Goal: Answer question/provide support: Share knowledge or assist other users

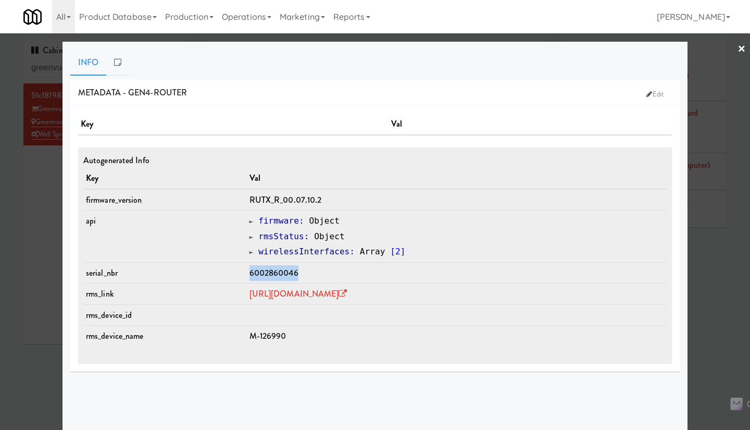
click at [36, 269] on div at bounding box center [375, 215] width 750 height 430
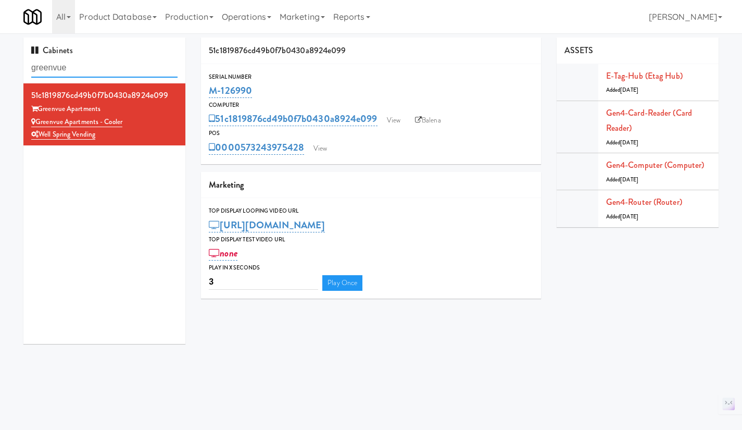
click at [104, 74] on input "greenvue" at bounding box center [104, 67] width 146 height 19
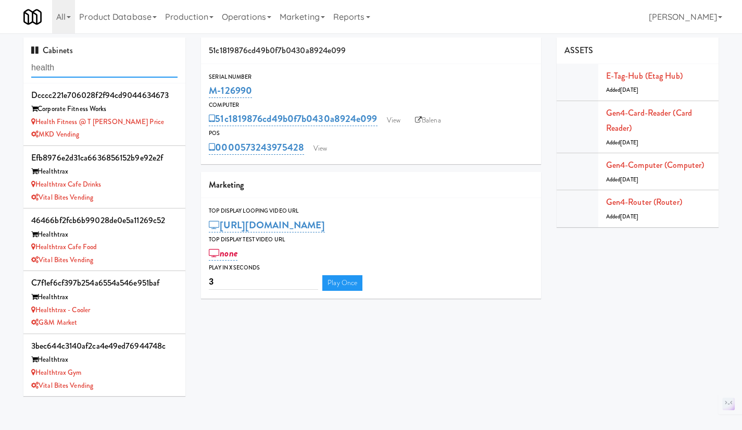
type input "health"
click at [139, 186] on div "Healthtrax Cafe Drinks" at bounding box center [104, 184] width 146 height 13
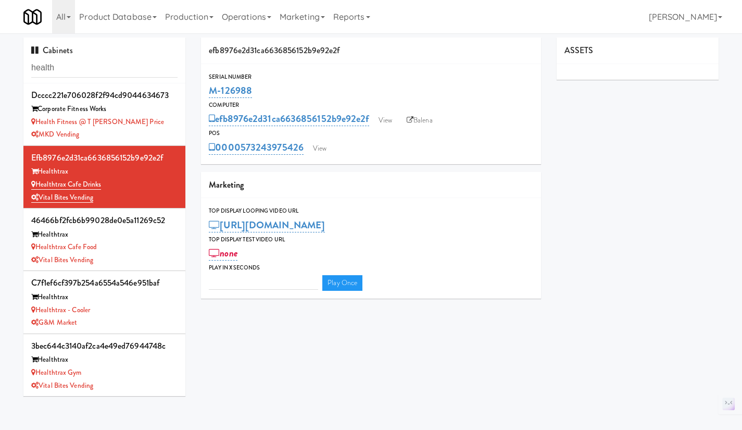
type input "3"
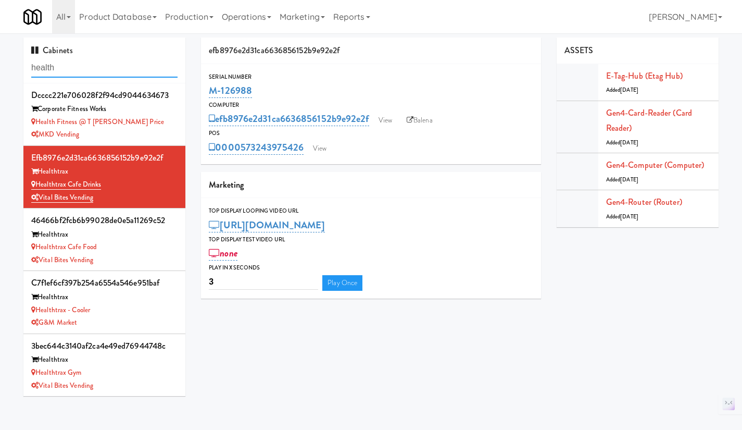
click at [76, 63] on input "health" at bounding box center [104, 67] width 146 height 19
drag, startPoint x: 266, startPoint y: 91, endPoint x: 208, endPoint y: 91, distance: 58.3
click at [208, 91] on div "Serial Number M-126988" at bounding box center [371, 86] width 340 height 28
copy link "M-126988"
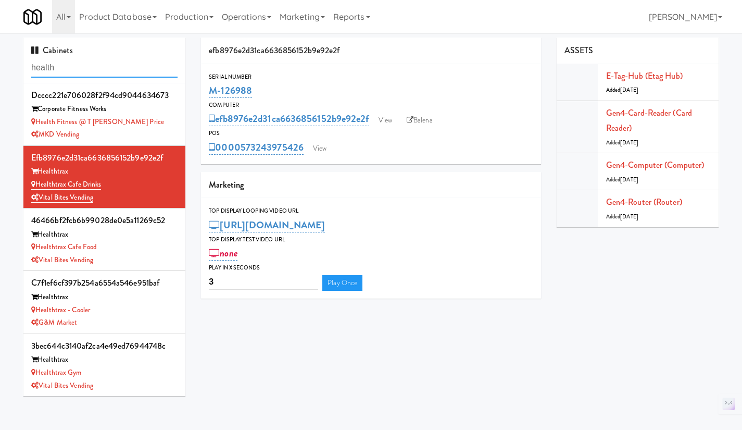
click at [72, 67] on input "health" at bounding box center [104, 67] width 146 height 19
click input "health"
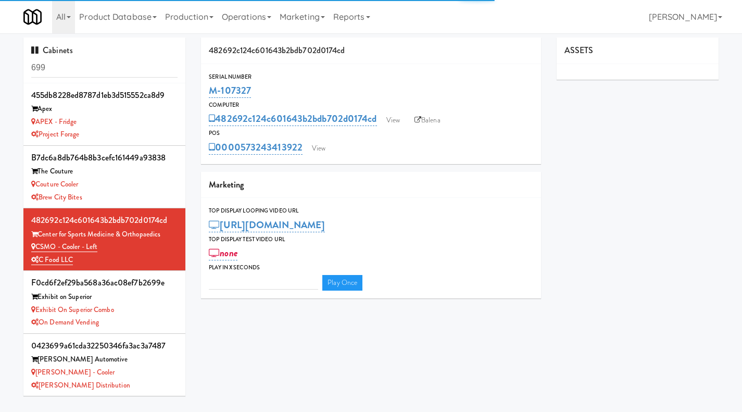
type input "3"
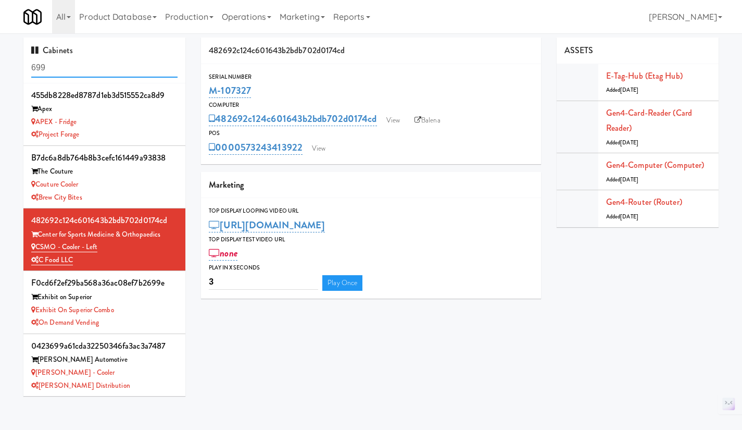
click at [109, 69] on input "699" at bounding box center [104, 67] width 146 height 19
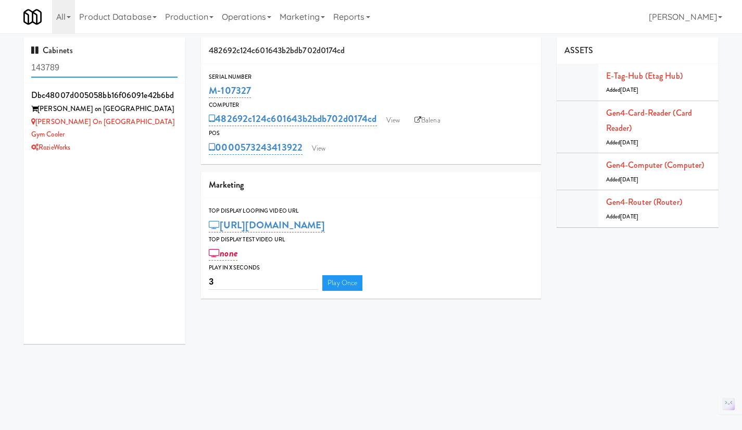
type input "143789"
click at [114, 141] on div "RozieWorks" at bounding box center [104, 147] width 146 height 13
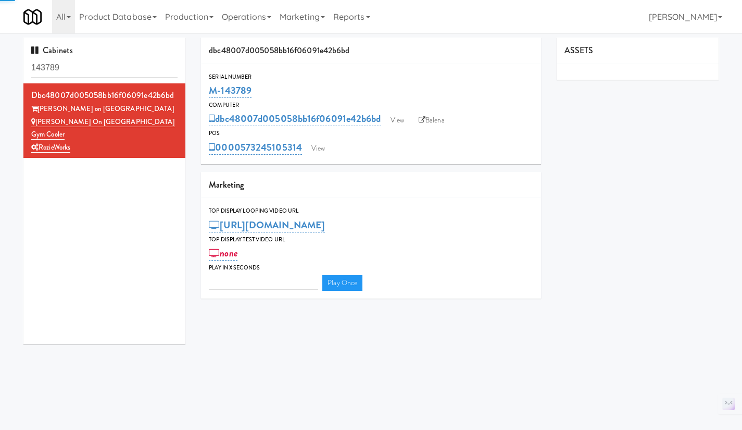
type input "3"
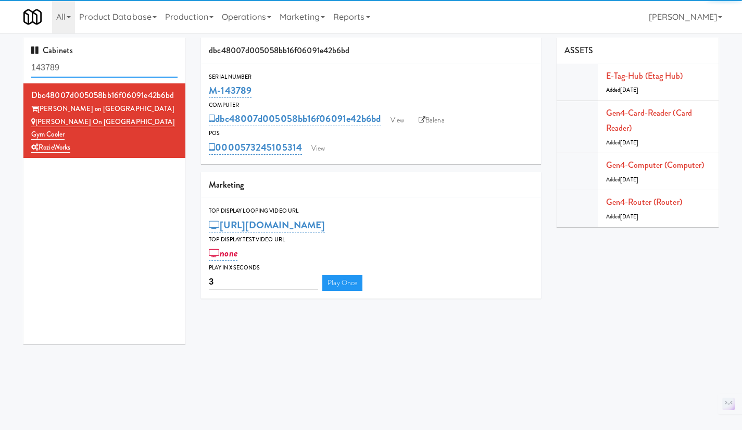
click at [73, 69] on input "143789" at bounding box center [104, 67] width 146 height 19
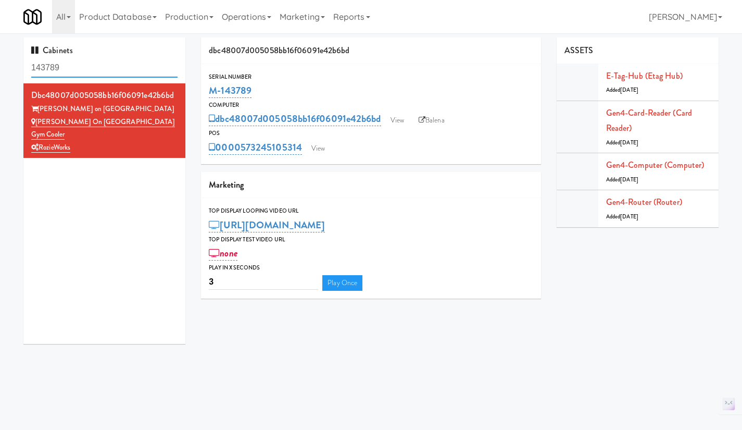
click at [73, 69] on input "143789" at bounding box center [104, 67] width 146 height 19
click at [73, 69] on input "harwood" at bounding box center [104, 67] width 146 height 19
type input "harwood"
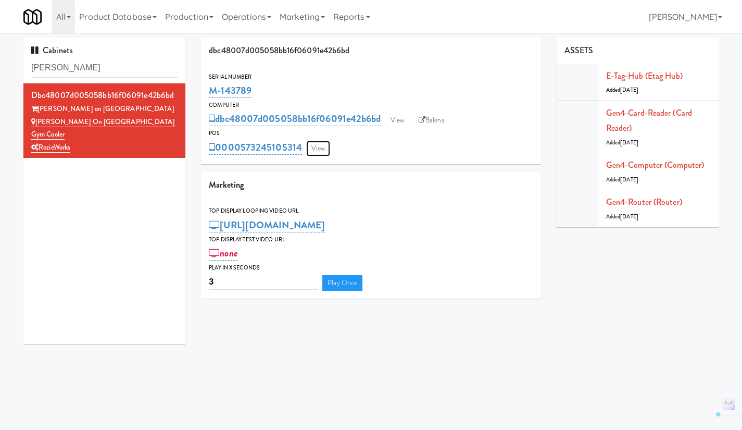
click at [316, 153] on link "View" at bounding box center [318, 149] width 24 height 16
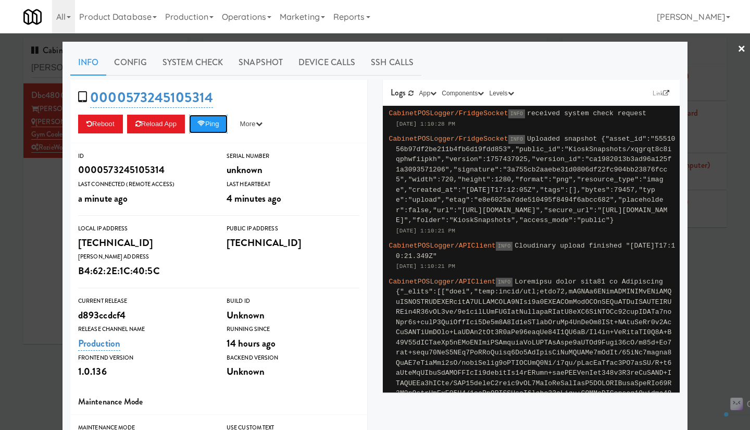
click at [208, 129] on button "Ping" at bounding box center [208, 124] width 39 height 19
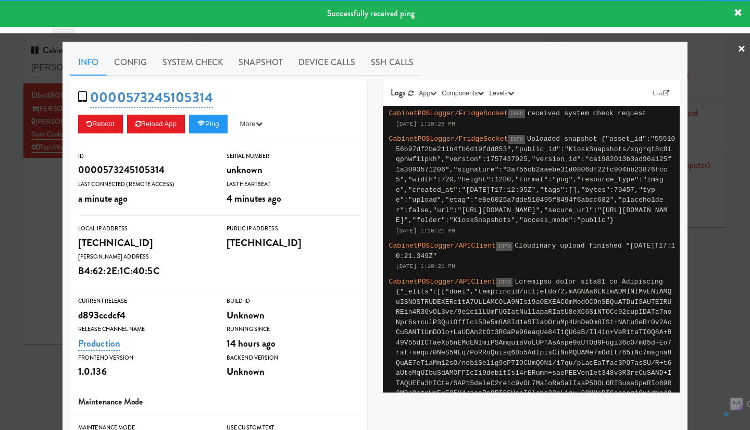
click at [187, 61] on link "System Check" at bounding box center [193, 62] width 76 height 26
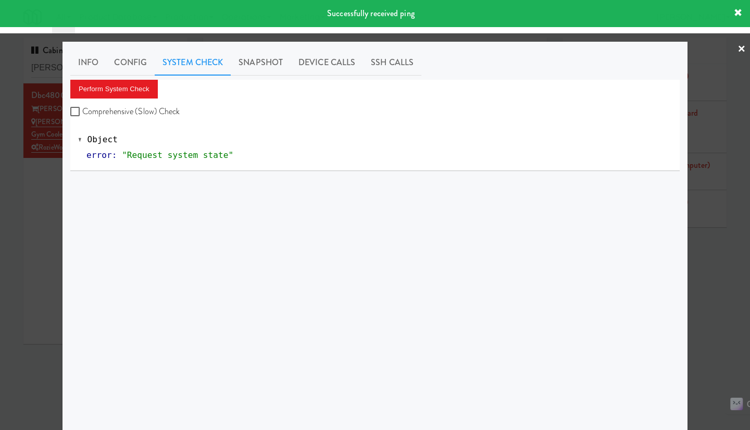
click at [115, 111] on label "Comprehensive (Slow) Check" at bounding box center [125, 112] width 110 height 16
click at [82, 111] on input "Comprehensive (Slow) Check" at bounding box center [76, 112] width 12 height 8
checkbox input "true"
click at [111, 88] on button "Perform System Check" at bounding box center [114, 89] width 88 height 19
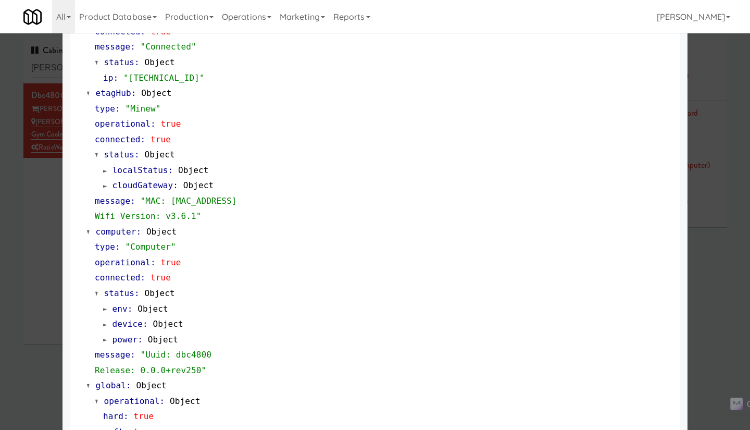
scroll to position [856, 0]
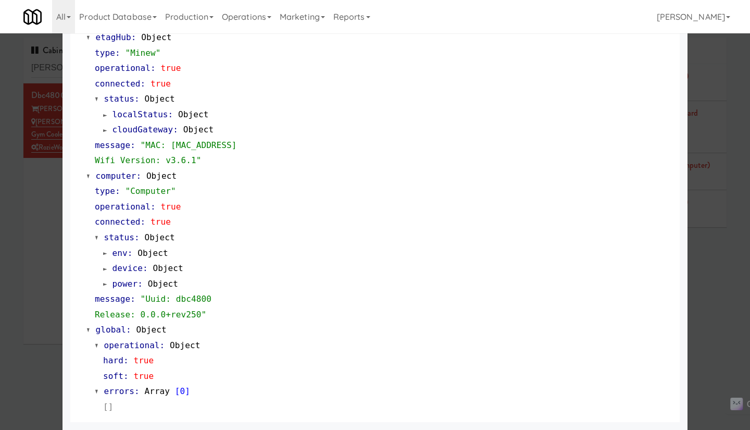
click at [43, 260] on div at bounding box center [375, 215] width 750 height 430
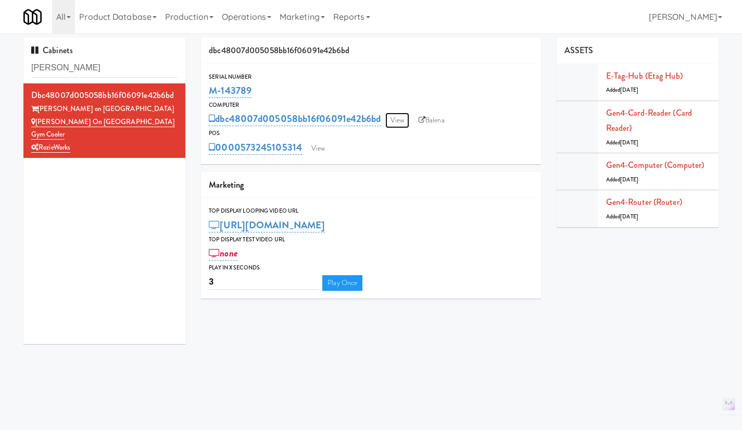
click at [397, 119] on link "View" at bounding box center [397, 121] width 24 height 16
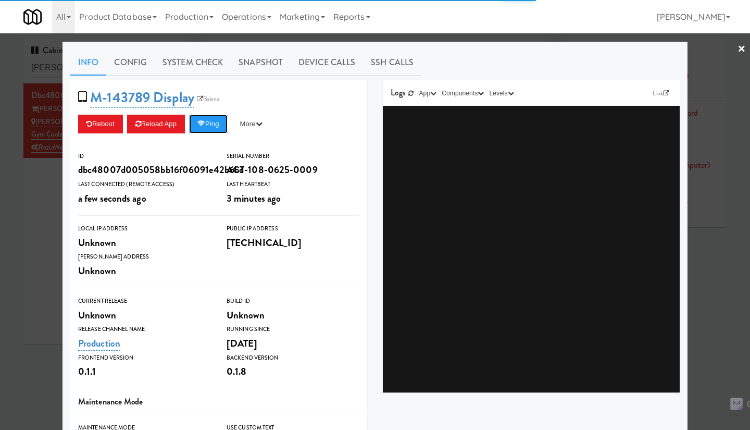
click at [202, 128] on button "Ping" at bounding box center [208, 124] width 39 height 19
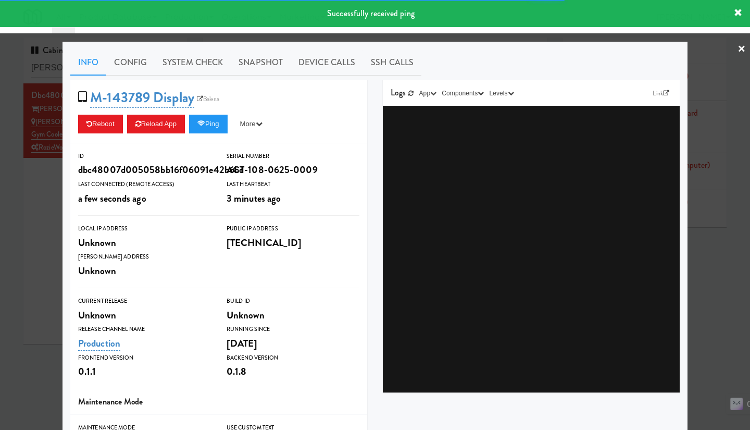
click at [43, 185] on div at bounding box center [375, 215] width 750 height 430
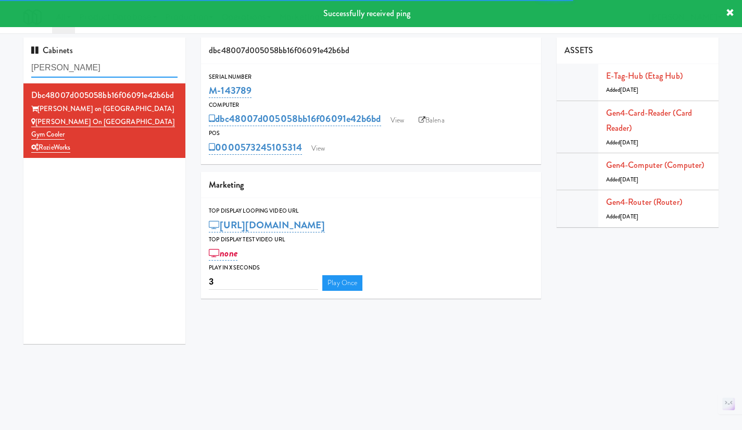
click at [68, 67] on input "harwood" at bounding box center [104, 67] width 146 height 19
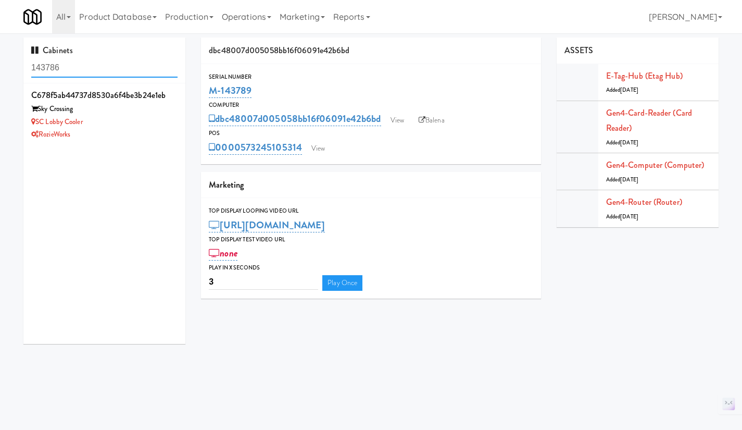
type input "143786"
click at [127, 126] on div "SC Lobby Cooler" at bounding box center [104, 122] width 146 height 13
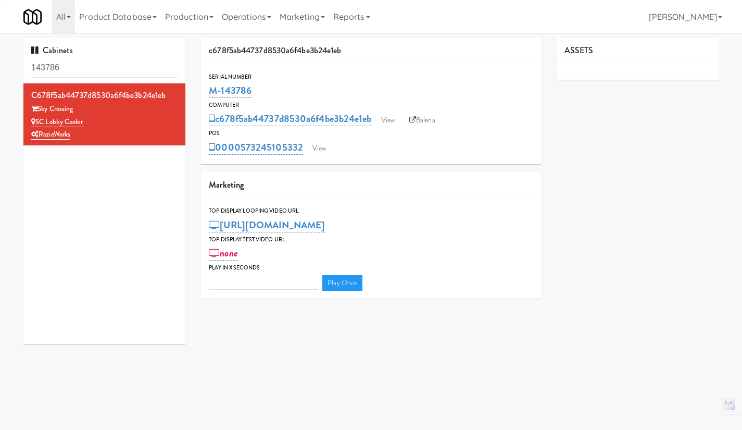
type input "3"
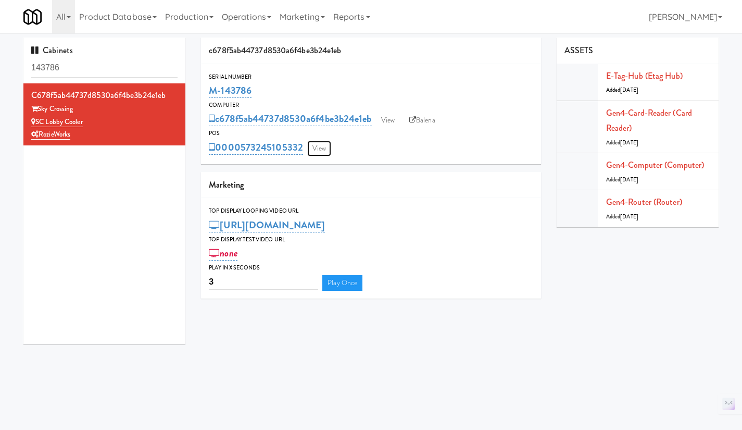
click at [321, 148] on link "View" at bounding box center [319, 149] width 24 height 16
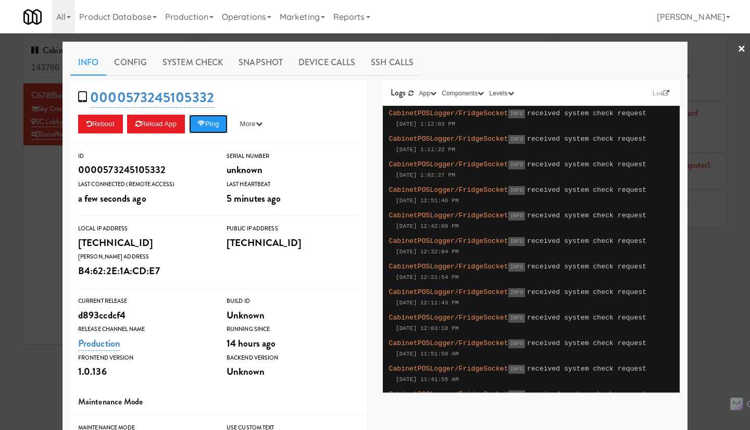
click at [206, 123] on button "Ping" at bounding box center [208, 124] width 39 height 19
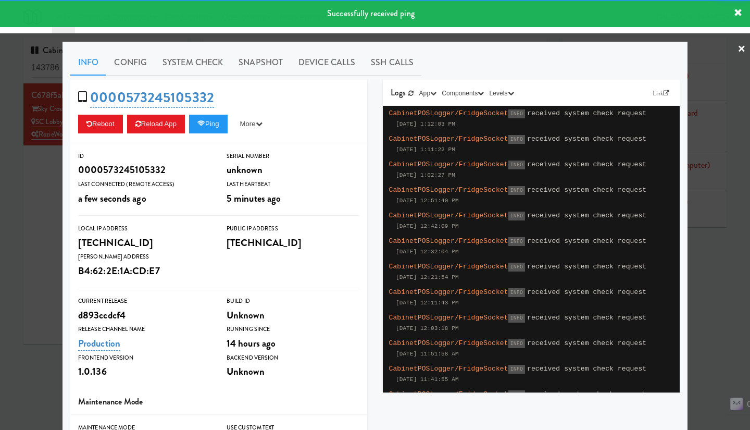
click at [201, 72] on link "System Check" at bounding box center [193, 62] width 76 height 26
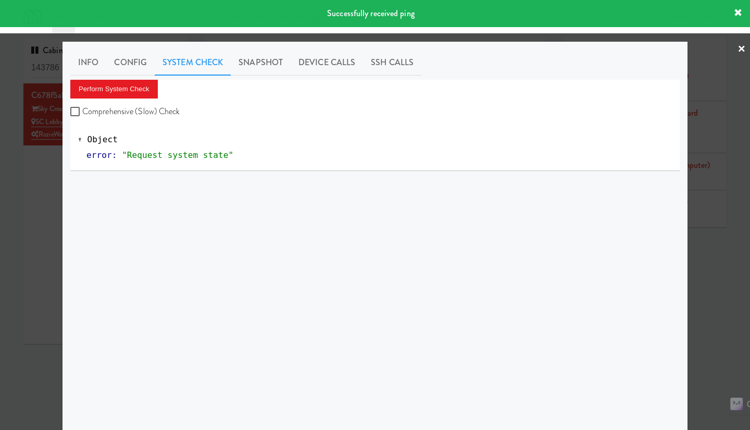
click at [147, 104] on label "Comprehensive (Slow) Check" at bounding box center [125, 112] width 110 height 16
click at [82, 108] on input "Comprehensive (Slow) Check" at bounding box center [76, 112] width 12 height 8
checkbox input "true"
click at [132, 90] on button "Perform System Check" at bounding box center [114, 89] width 88 height 19
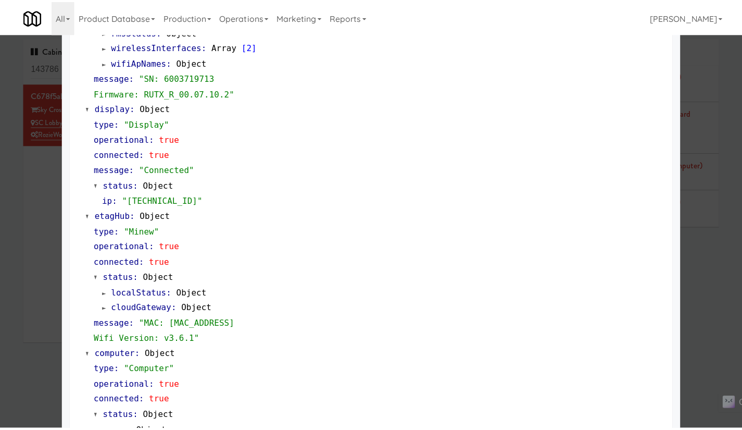
scroll to position [856, 0]
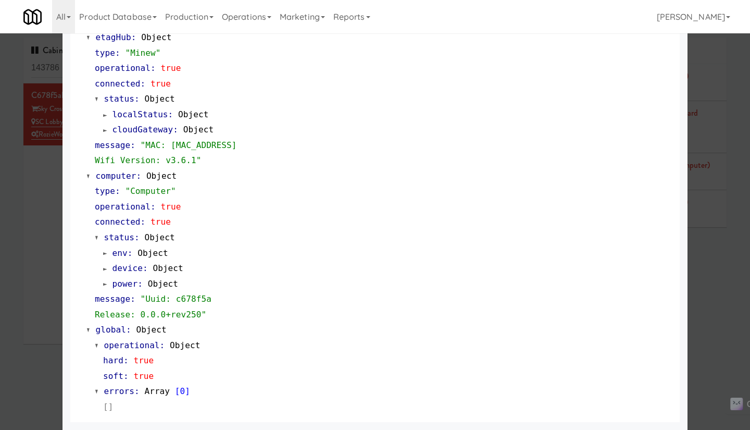
click at [722, 265] on div at bounding box center [375, 215] width 750 height 430
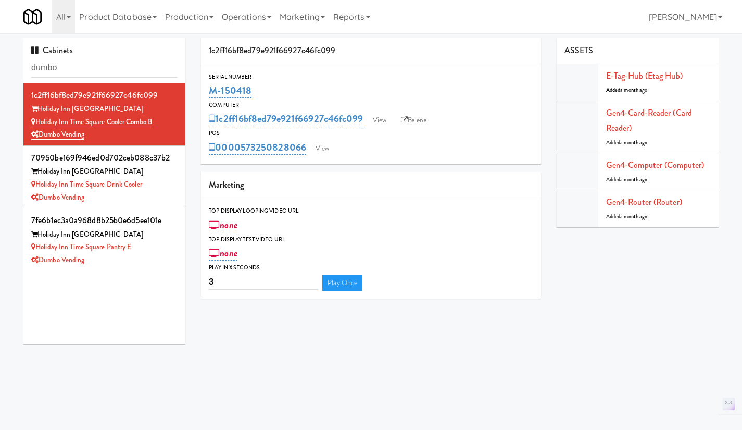
scroll to position [2, 0]
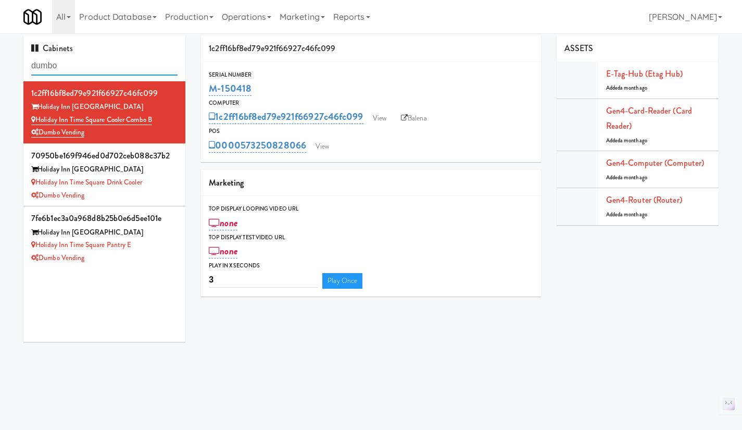
drag, startPoint x: 96, startPoint y: 73, endPoint x: 90, endPoint y: 69, distance: 7.4
click at [96, 73] on input "dumbo" at bounding box center [104, 65] width 146 height 19
click at [89, 67] on input "dumbo" at bounding box center [104, 65] width 146 height 19
paste input "M-143789"
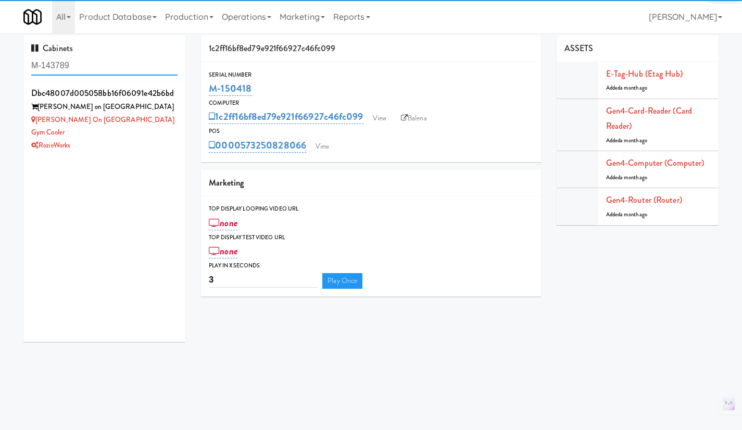
type input "M-143789"
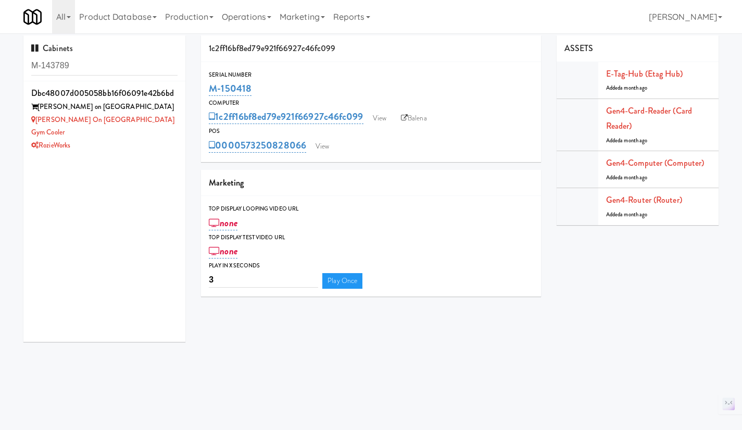
click at [153, 139] on div "RozieWorks" at bounding box center [104, 145] width 146 height 13
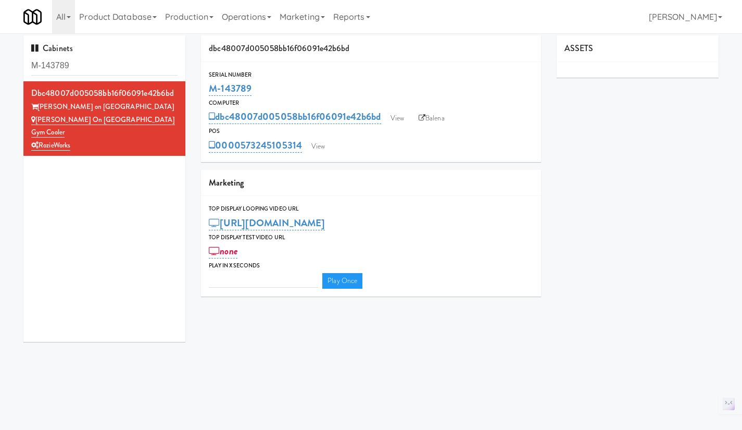
type input "3"
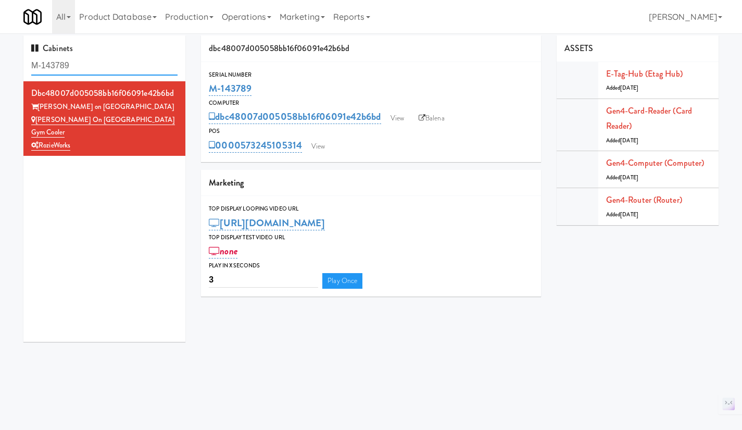
click at [85, 67] on input "M-143789" at bounding box center [104, 65] width 146 height 19
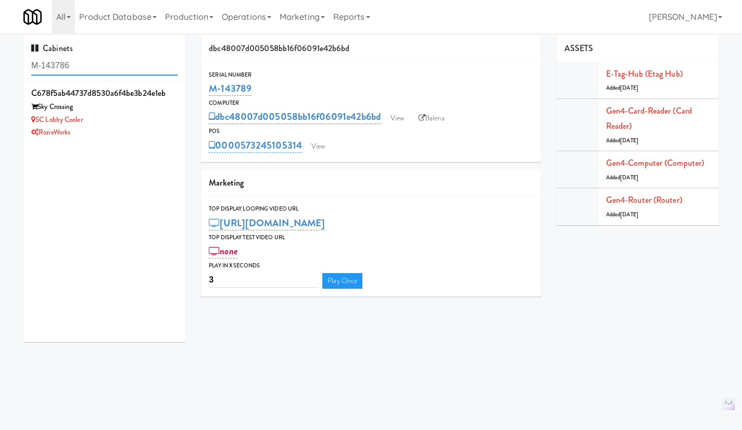
type input "M-143786"
click at [136, 127] on div "RozieWorks" at bounding box center [104, 132] width 146 height 13
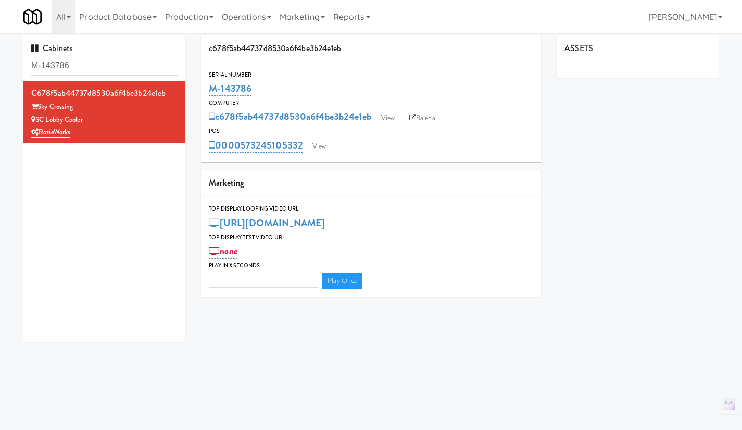
type input "3"
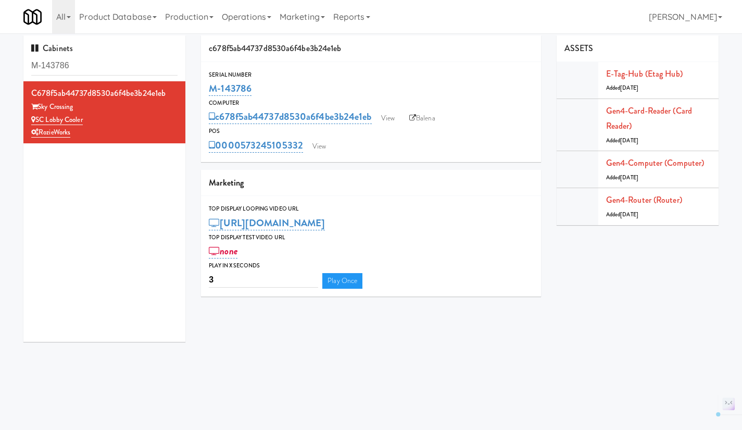
drag, startPoint x: 299, startPoint y: 155, endPoint x: 242, endPoint y: 154, distance: 57.3
click at [242, 154] on div "Serial Number M-143786 Computer c678f5ab44737d8530a6f4be3b24e1eb View Balena PO…" at bounding box center [371, 112] width 340 height 100
copy link "573245105332"
click at [97, 56] on input "M-143786" at bounding box center [104, 65] width 146 height 19
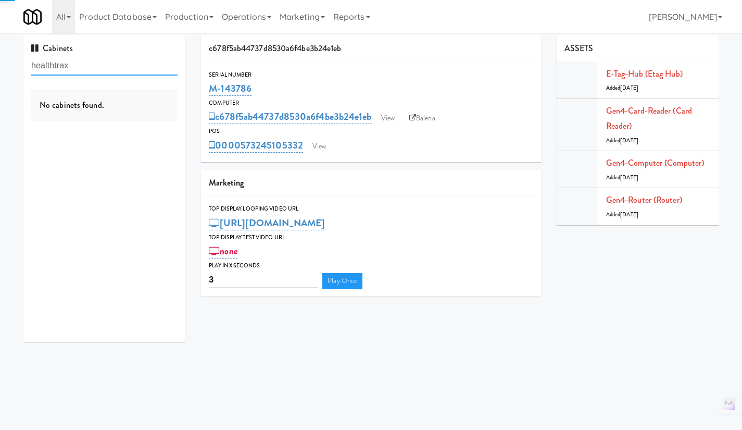
type input "healthtrax"
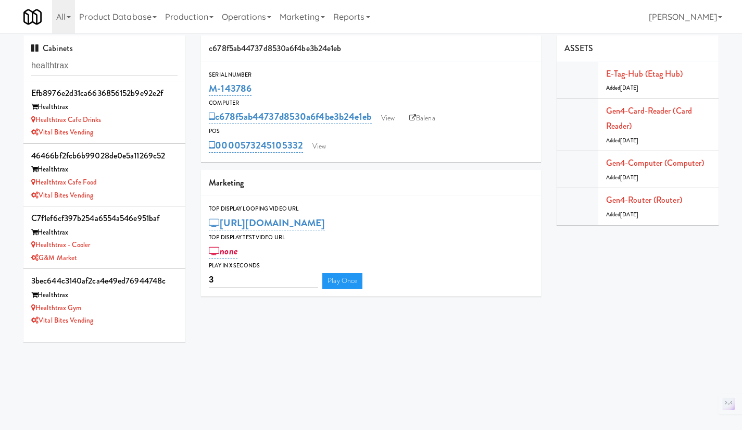
click at [133, 123] on div "Healthtrax Cafe Drinks" at bounding box center [104, 120] width 146 height 13
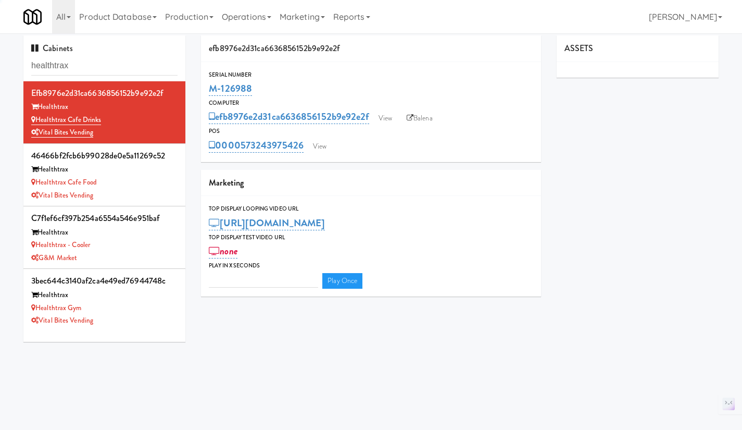
type input "3"
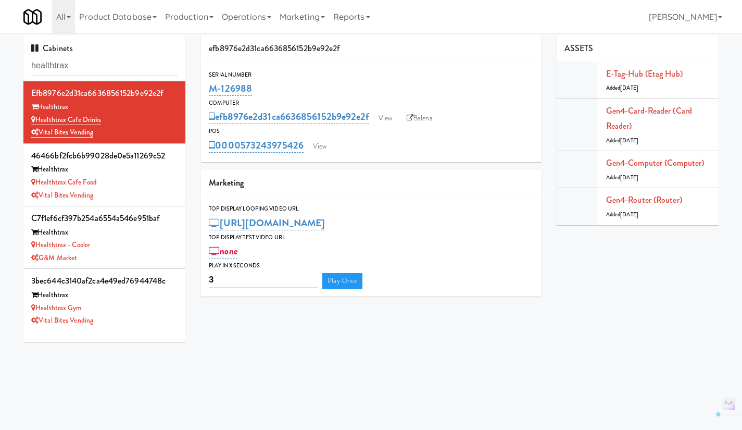
drag, startPoint x: 276, startPoint y: 88, endPoint x: 211, endPoint y: 89, distance: 65.1
click at [207, 90] on div "Serial Number M-126988" at bounding box center [371, 84] width 340 height 28
copy link "M-126988"
drag, startPoint x: 304, startPoint y: 156, endPoint x: 243, endPoint y: 156, distance: 60.9
click at [243, 156] on div "Serial Number M-126988 Computer efb8976e2d31ca6636856152b9e92e2f View Balena PO…" at bounding box center [371, 112] width 340 height 100
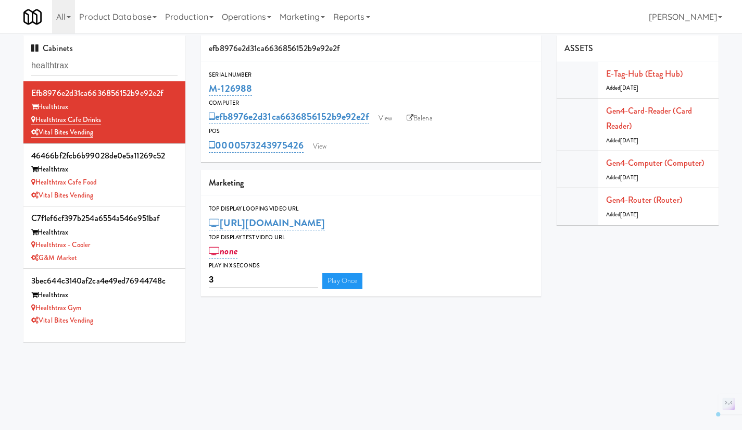
copy link "573243975426"
click at [328, 145] on link "View" at bounding box center [320, 147] width 24 height 16
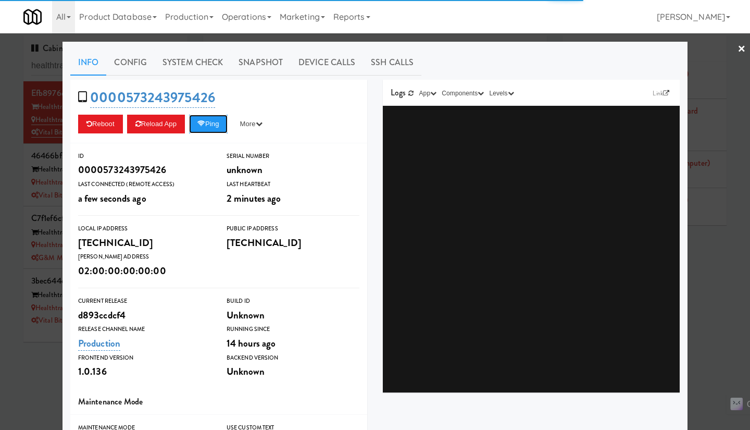
click at [207, 127] on button "Ping" at bounding box center [208, 124] width 39 height 19
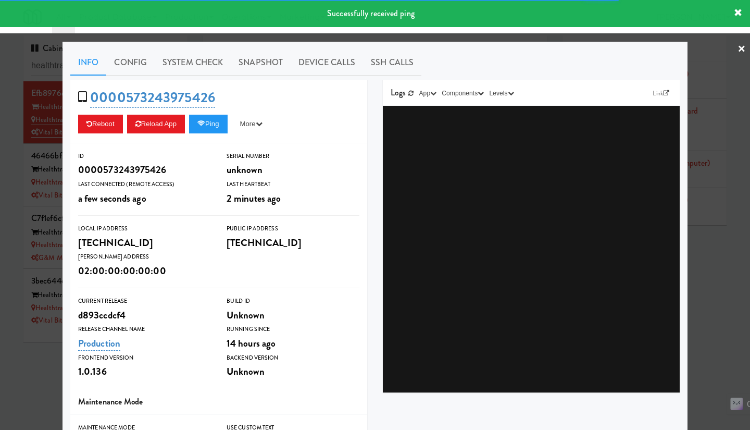
click at [199, 55] on link "System Check" at bounding box center [193, 62] width 76 height 26
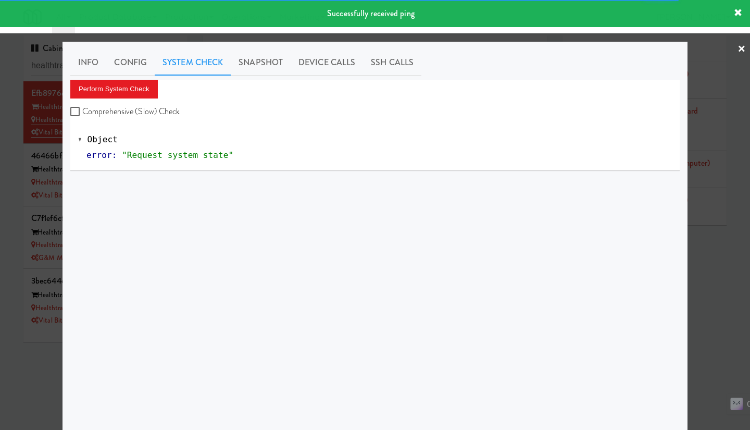
click at [463, 40] on div at bounding box center [375, 215] width 750 height 430
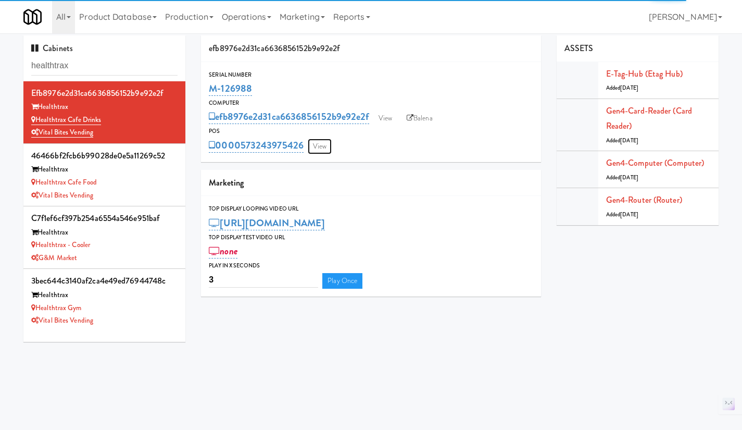
click at [321, 143] on link "View" at bounding box center [320, 147] width 24 height 16
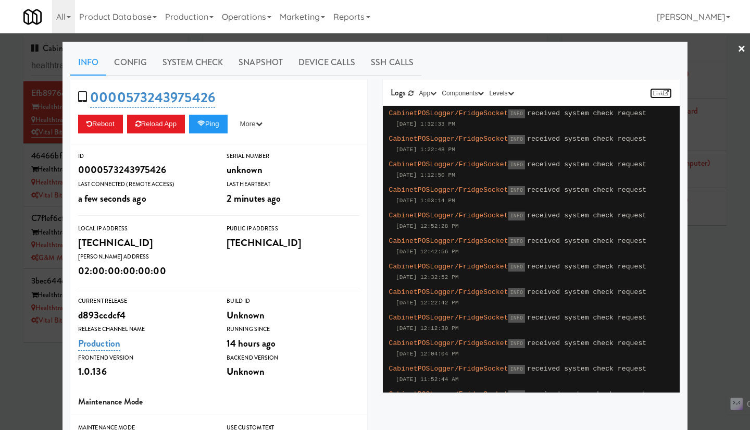
click at [657, 94] on link "Link" at bounding box center [661, 93] width 22 height 10
click at [15, 202] on div at bounding box center [375, 215] width 750 height 430
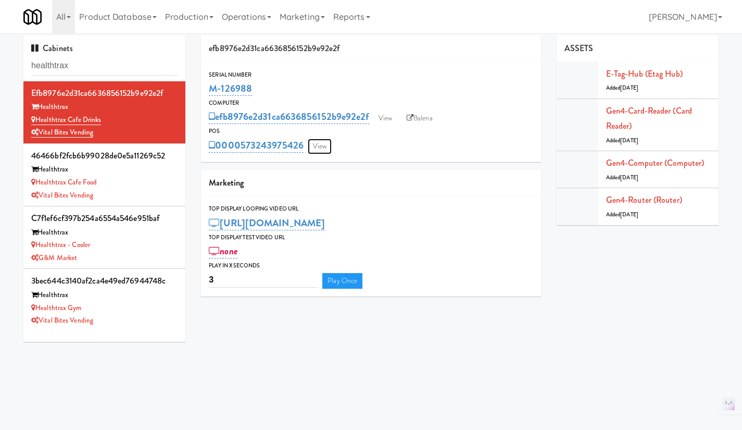
click at [322, 143] on link "View" at bounding box center [320, 147] width 24 height 16
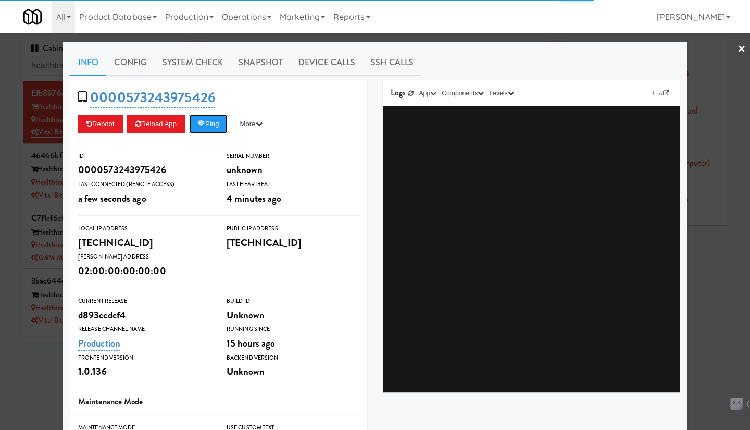
click at [217, 129] on button "Ping" at bounding box center [208, 124] width 39 height 19
click at [720, 315] on div at bounding box center [375, 215] width 750 height 430
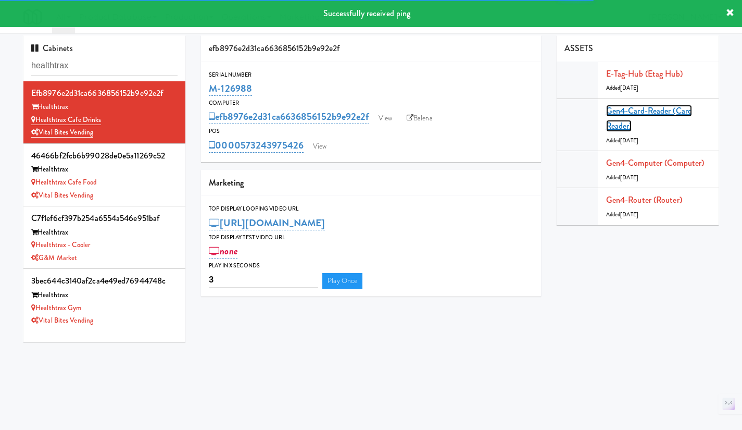
click at [649, 110] on link "Gen4-card-reader (Card Reader)" at bounding box center [649, 119] width 86 height 28
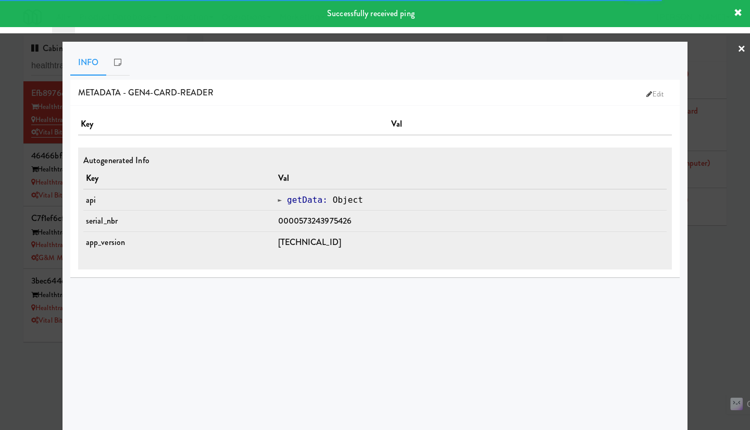
click at [723, 269] on div at bounding box center [375, 215] width 750 height 430
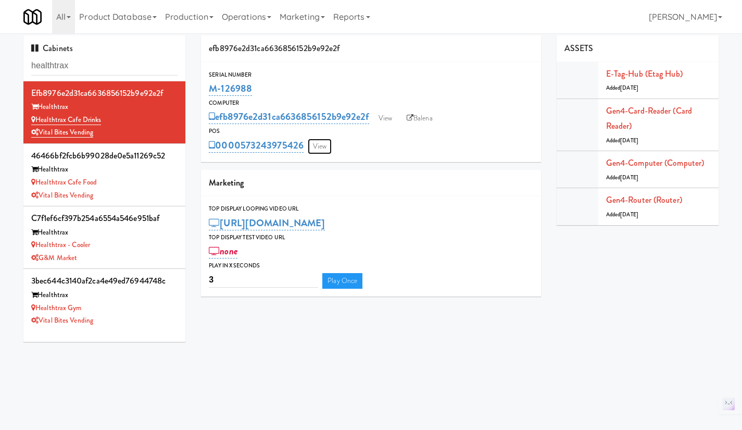
click at [326, 145] on link "View" at bounding box center [320, 147] width 24 height 16
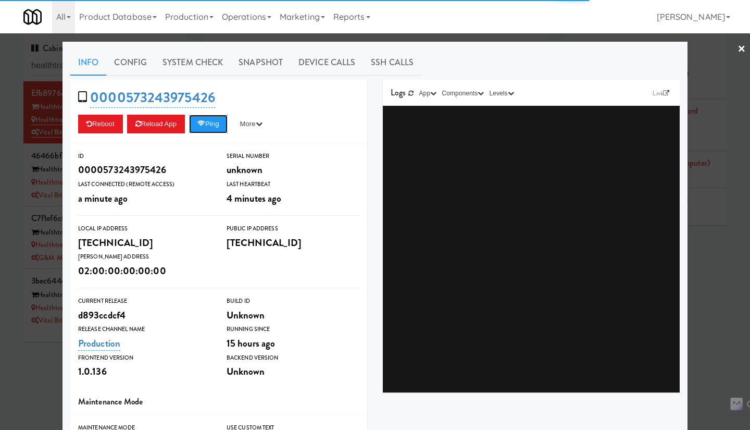
click at [220, 127] on button "Ping" at bounding box center [208, 124] width 39 height 19
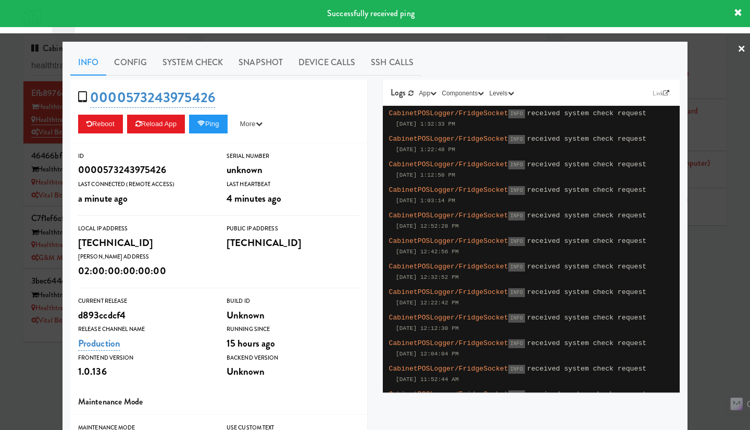
click at [726, 296] on div at bounding box center [375, 215] width 750 height 430
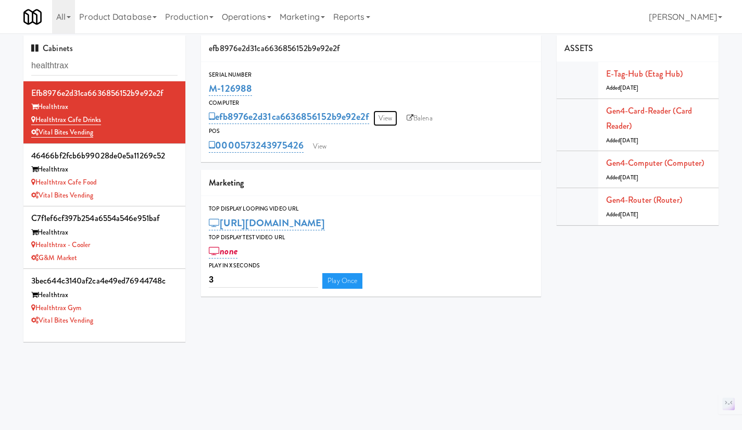
click at [386, 122] on link "View" at bounding box center [385, 118] width 24 height 16
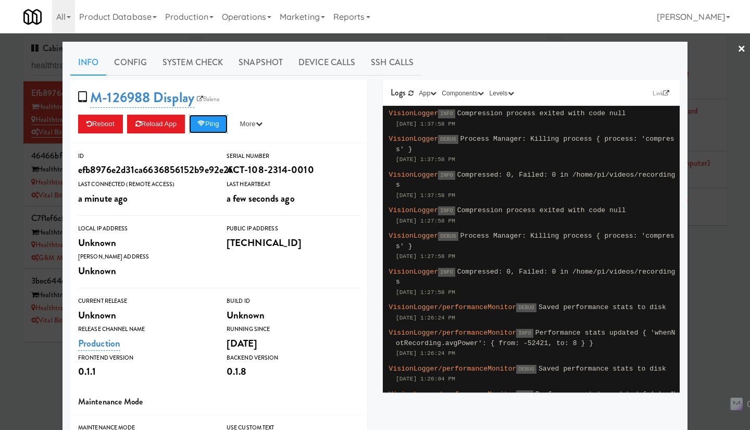
click at [193, 118] on button "Ping" at bounding box center [208, 124] width 39 height 19
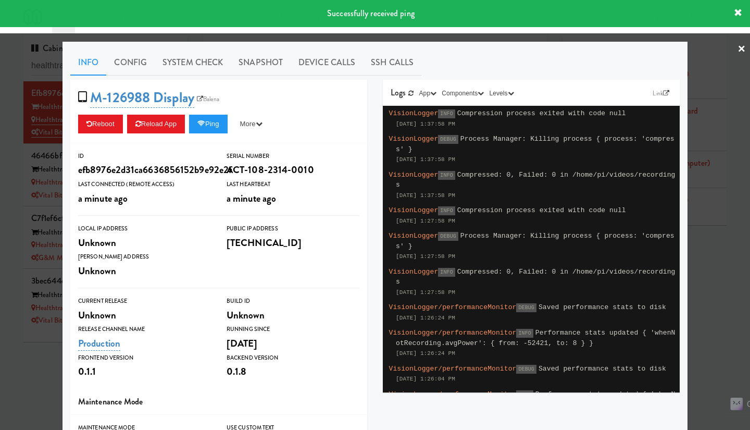
click at [716, 241] on div at bounding box center [375, 215] width 750 height 430
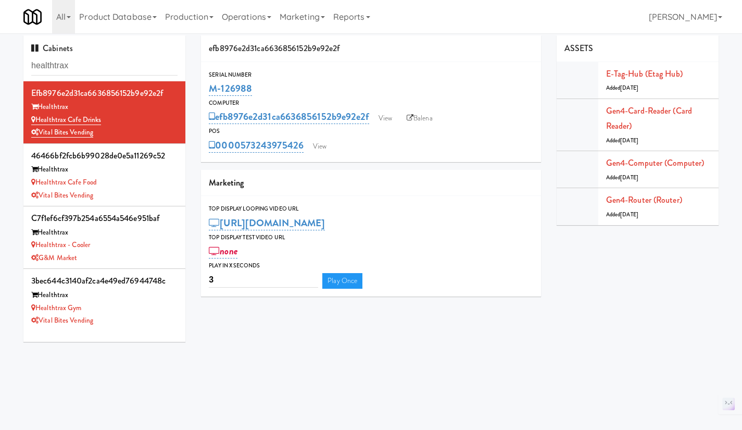
click at [414, 118] on icon at bounding box center [410, 118] width 7 height 7
click at [298, 156] on div "Serial Number M-126988 Computer efb8976e2d31ca6636856152b9e92e2f View Balena PO…" at bounding box center [371, 112] width 340 height 100
drag, startPoint x: 309, startPoint y: 158, endPoint x: 244, endPoint y: 154, distance: 64.7
click at [244, 154] on div "Serial Number M-126988 Computer efb8976e2d31ca6636856152b9e92e2f View Balena PO…" at bounding box center [371, 112] width 340 height 100
copy div "573243975426 View"
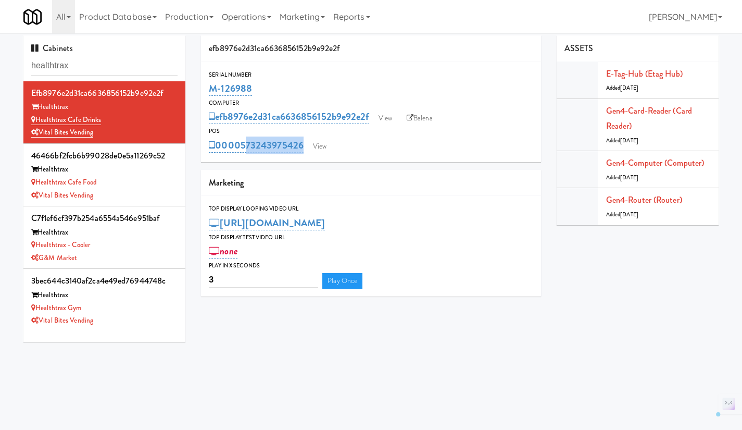
drag, startPoint x: 250, startPoint y: 92, endPoint x: 197, endPoint y: 90, distance: 53.1
click at [197, 90] on div "efb8976e2d31ca6636856152b9e92e2f Serial Number M-126988 Computer efb8976e2d31ca…" at bounding box center [371, 169] width 356 height 269
copy link "M-126988"
click at [98, 65] on input "healthtrax" at bounding box center [104, 65] width 146 height 19
click at [148, 189] on div "Vital Bites Vending" at bounding box center [104, 195] width 146 height 13
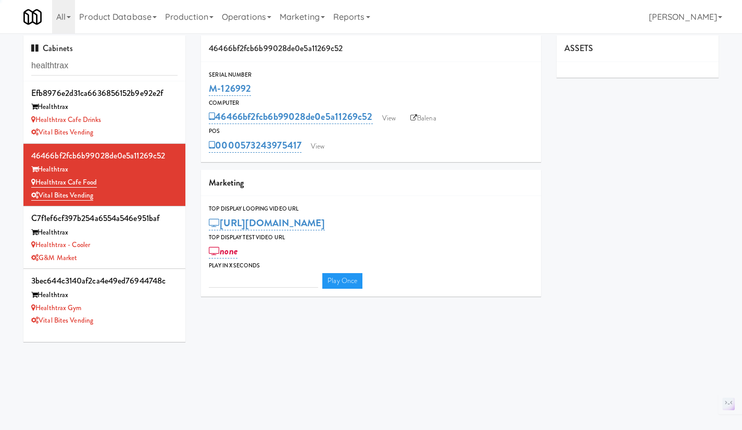
type input "3"
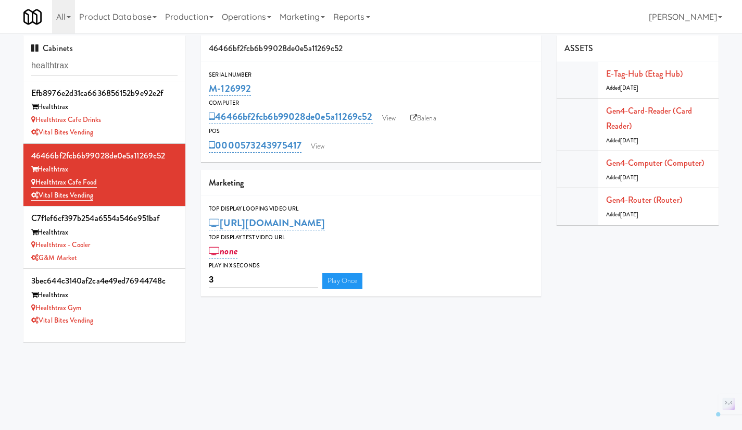
drag, startPoint x: 263, startPoint y: 91, endPoint x: 203, endPoint y: 88, distance: 60.0
click at [203, 88] on div "Serial Number M-126992" at bounding box center [371, 84] width 340 height 28
copy link "M-126992"
click at [127, 118] on div "Healthtrax Cafe Drinks" at bounding box center [104, 120] width 146 height 13
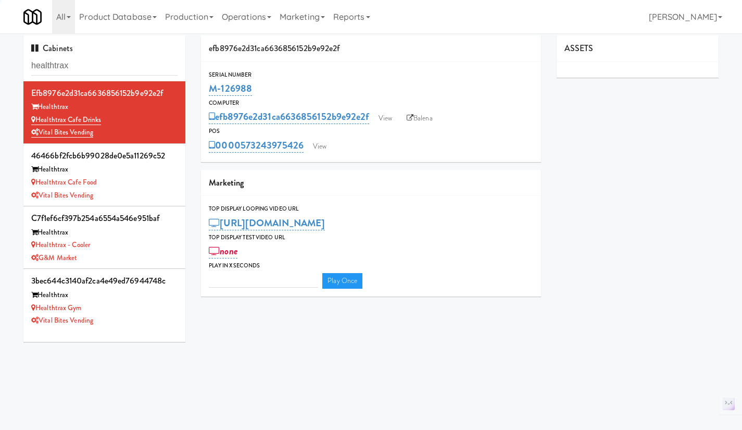
type input "3"
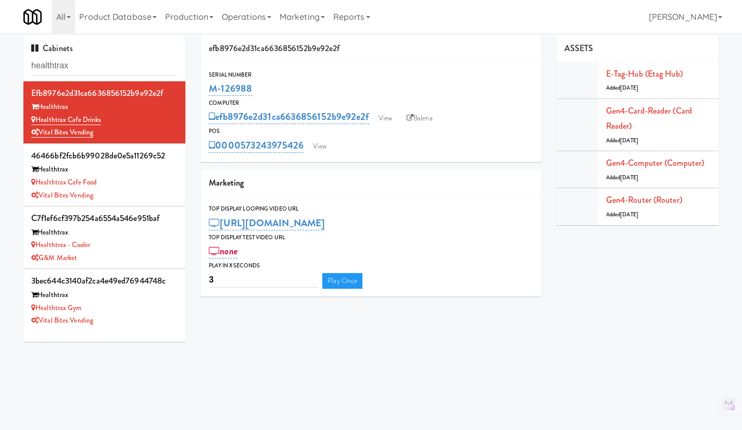
click at [116, 180] on div "Healthtrax Cafe Food" at bounding box center [104, 182] width 146 height 13
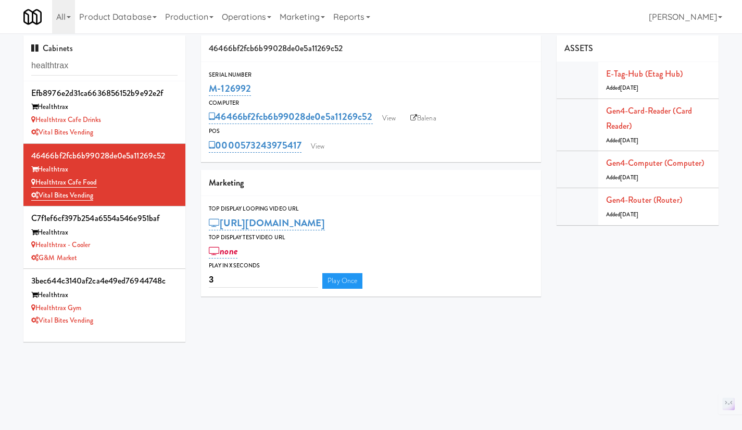
click at [151, 305] on div "Healthtrax Gym" at bounding box center [104, 308] width 146 height 13
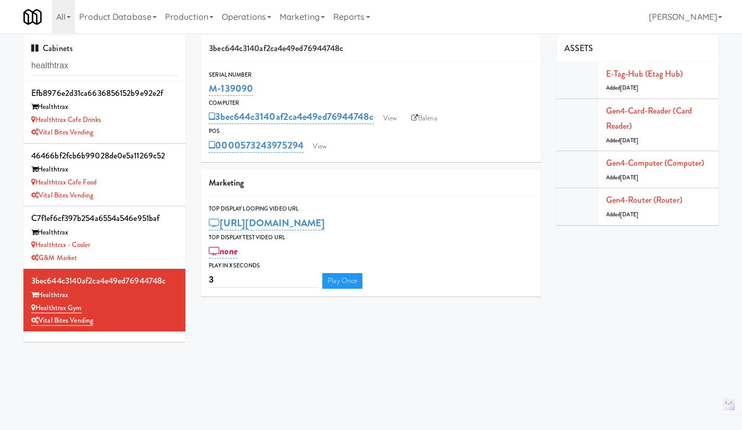
click at [146, 117] on div "Healthtrax Cafe Drinks" at bounding box center [104, 120] width 146 height 13
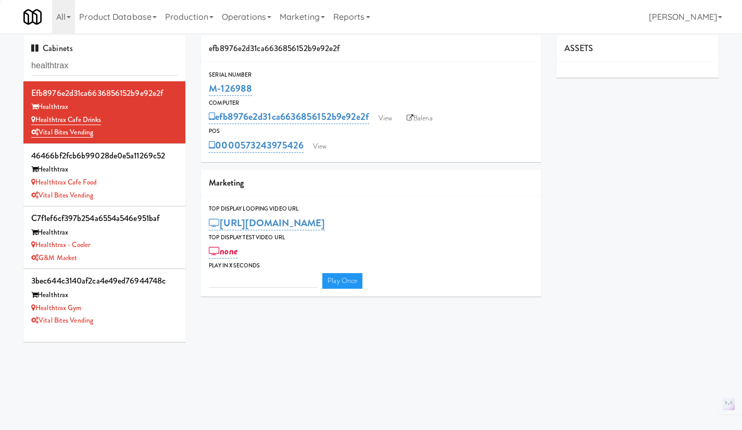
type input "3"
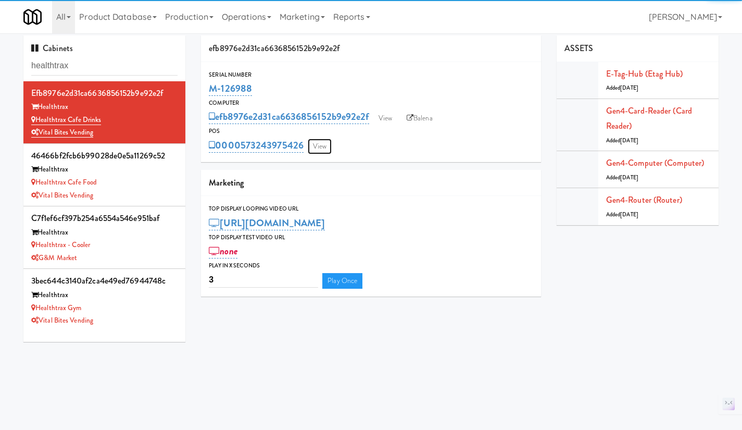
click at [315, 146] on link "View" at bounding box center [320, 147] width 24 height 16
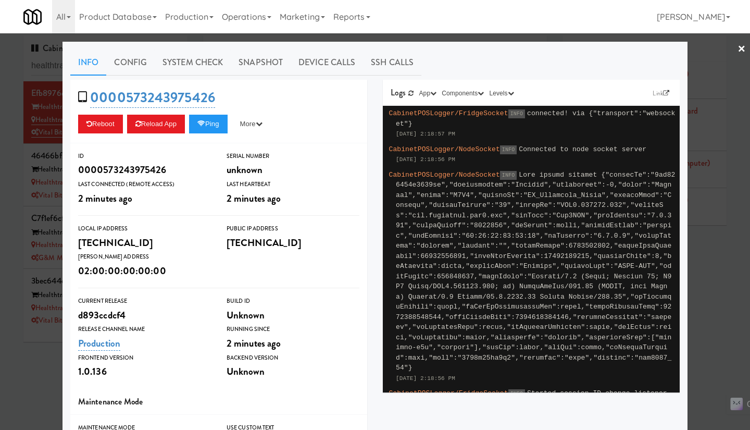
click at [16, 198] on div at bounding box center [375, 215] width 750 height 430
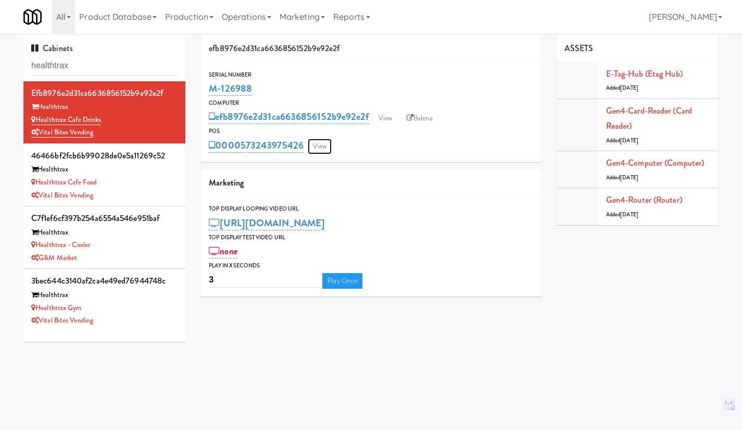
click at [327, 142] on link "View" at bounding box center [320, 147] width 24 height 16
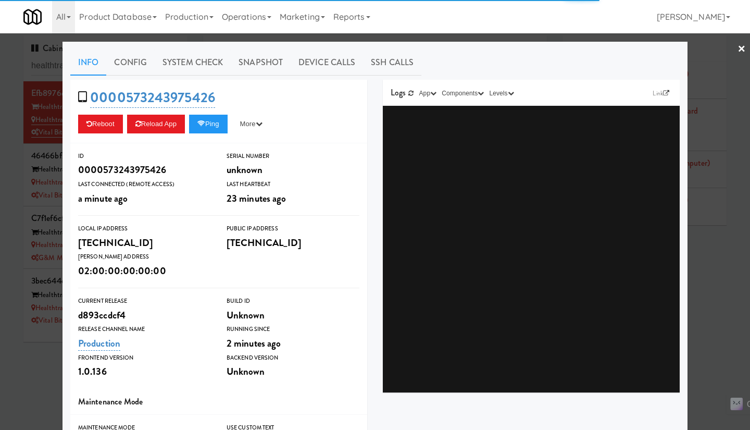
click at [713, 266] on div at bounding box center [375, 215] width 750 height 430
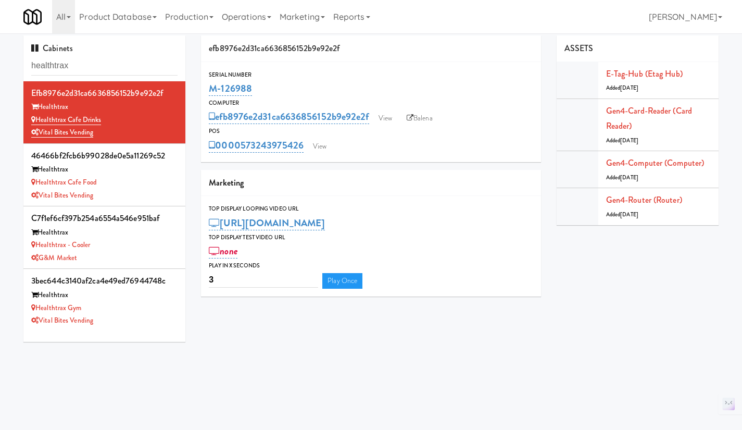
click at [246, 16] on link "Operations" at bounding box center [247, 16] width 58 height 33
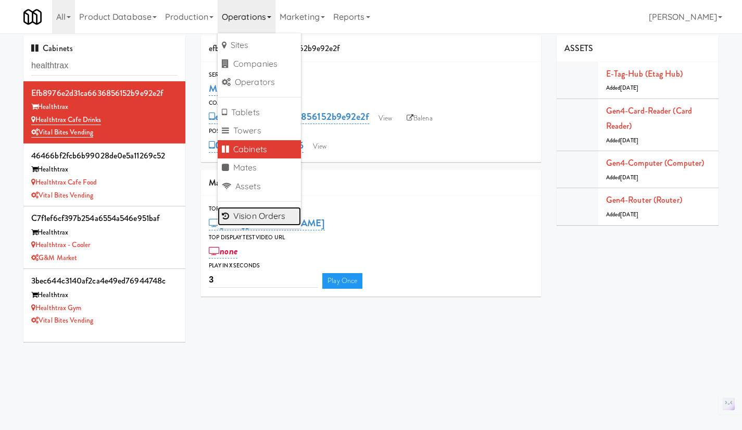
click at [263, 217] on link "Vision Orders" at bounding box center [259, 216] width 83 height 19
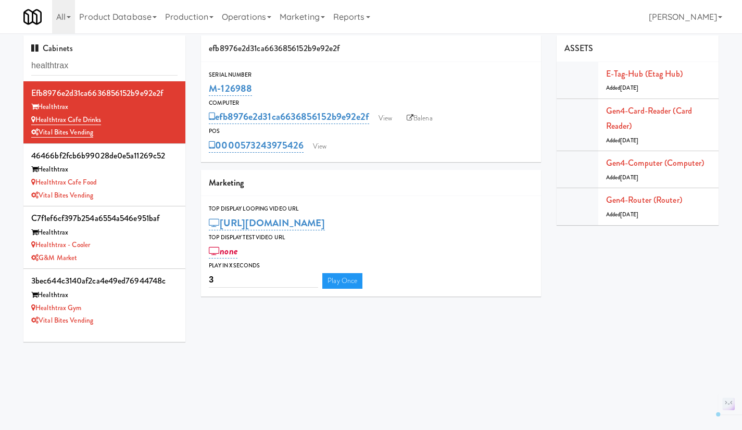
drag, startPoint x: 277, startPoint y: 88, endPoint x: 209, endPoint y: 88, distance: 67.7
click at [209, 88] on div "M-126988" at bounding box center [371, 89] width 324 height 18
copy link "M-126988"
click at [386, 121] on link "View" at bounding box center [385, 118] width 24 height 16
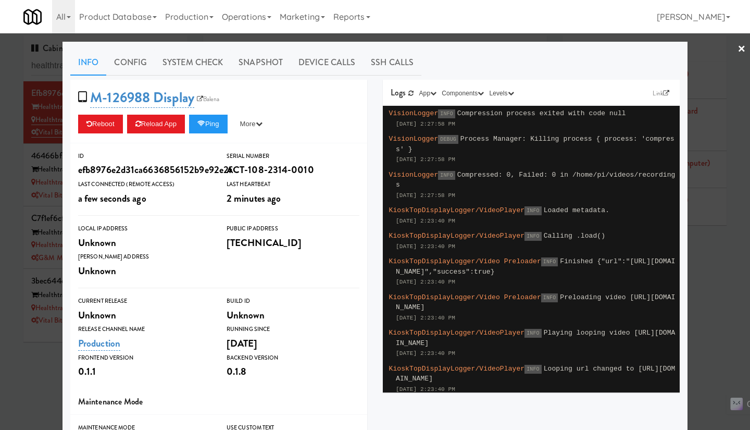
click at [537, 36] on div at bounding box center [375, 215] width 750 height 430
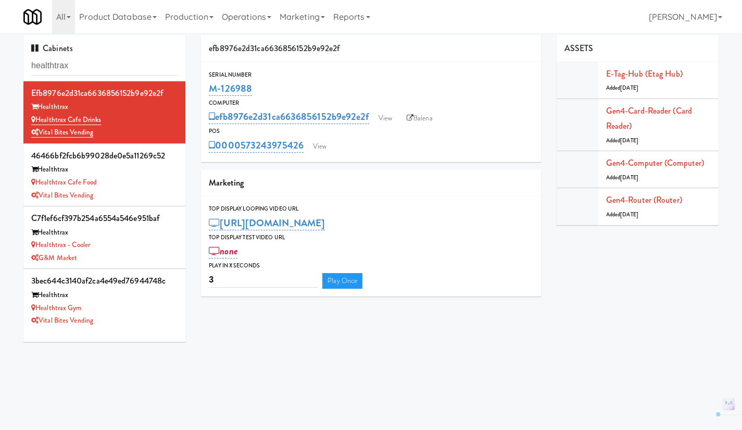
drag, startPoint x: 110, startPoint y: 120, endPoint x: 36, endPoint y: 117, distance: 74.5
click at [36, 117] on div "Healthtrax Cafe Drinks" at bounding box center [104, 120] width 146 height 13
copy link "Healthtrax Cafe Drinks"
click at [321, 146] on link "View" at bounding box center [320, 147] width 24 height 16
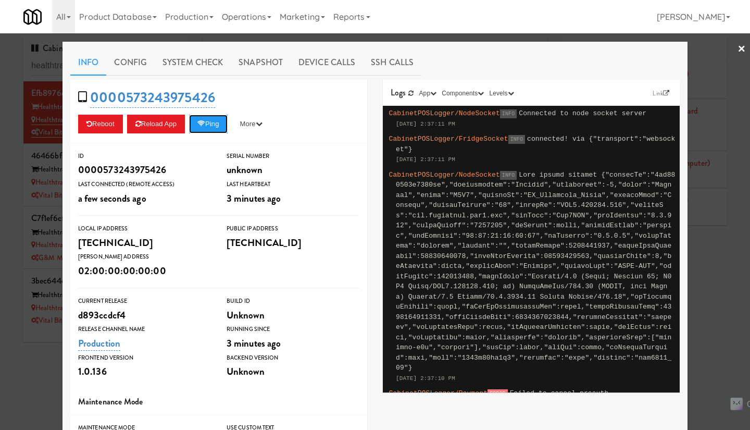
click at [207, 127] on button "Ping" at bounding box center [208, 124] width 39 height 19
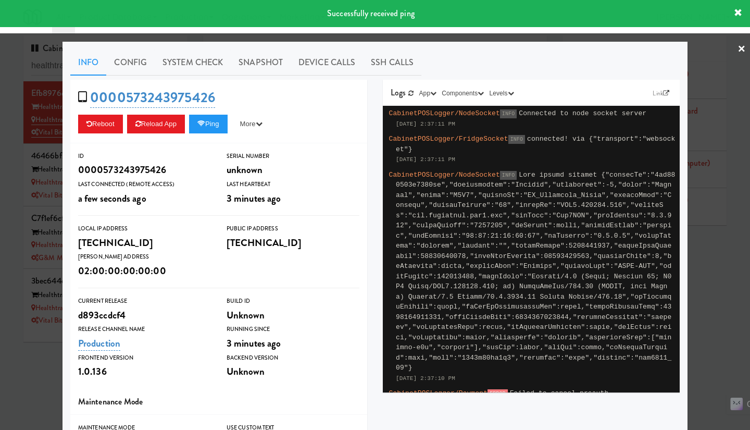
click at [705, 297] on div at bounding box center [375, 215] width 750 height 430
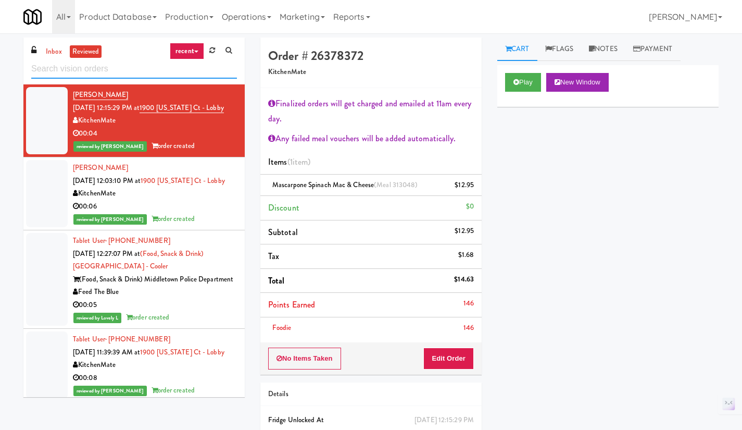
paste input "Healthtrax Cafe Drinks"
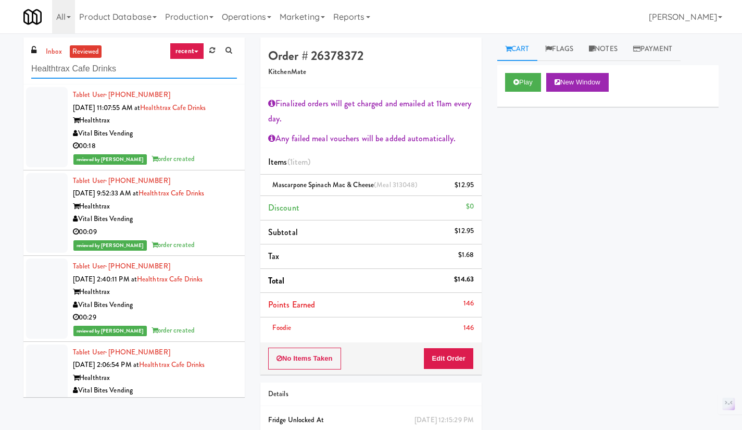
type input "Healthtrax Cafe Drinks"
click at [60, 49] on link "inbox" at bounding box center [53, 51] width 21 height 13
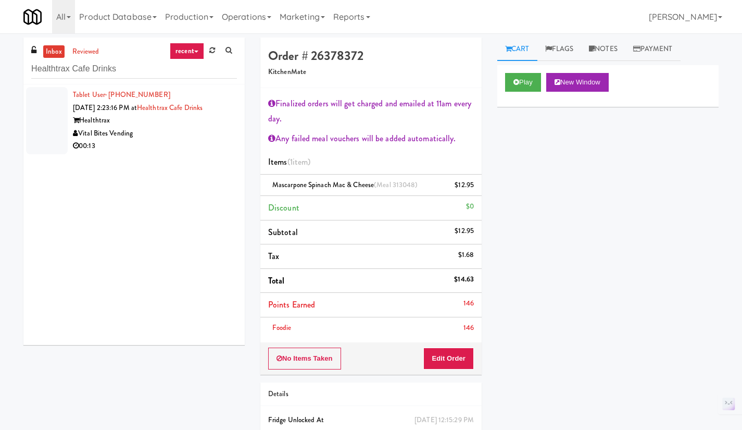
click at [170, 143] on div "00:13" at bounding box center [155, 146] width 164 height 13
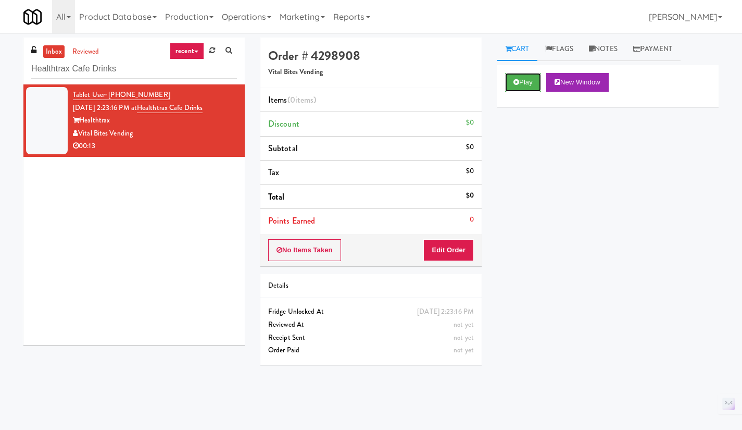
click at [535, 79] on button "Play" at bounding box center [523, 82] width 36 height 19
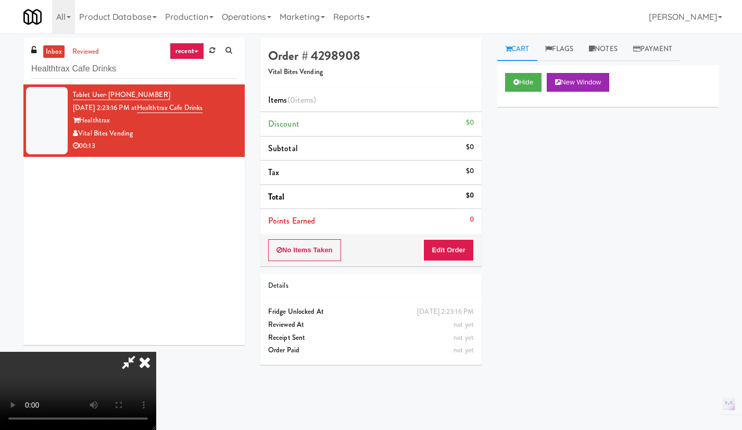
click at [548, 217] on div "Hide New Window Primary Flag Clear Flag if unable to determine what was taken o…" at bounding box center [607, 260] width 221 height 391
click at [189, 220] on div "Tablet User · (484) 685-6824 Sep 9, 2025 2:23:16 PM at Healthtrax Cafe Drinks H…" at bounding box center [133, 214] width 221 height 260
click at [148, 360] on icon at bounding box center [144, 362] width 23 height 21
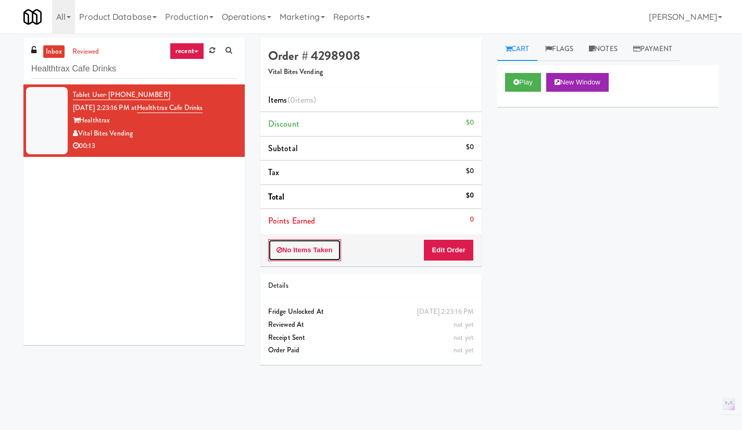
click at [299, 252] on button "No Items Taken" at bounding box center [304, 250] width 73 height 22
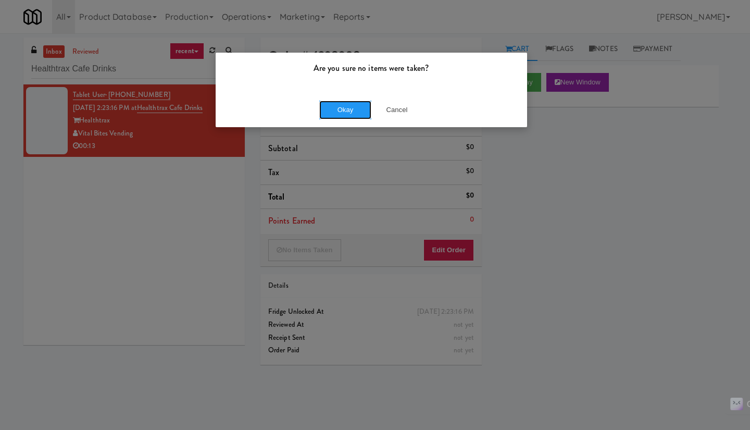
click at [354, 110] on button "Okay" at bounding box center [345, 110] width 52 height 19
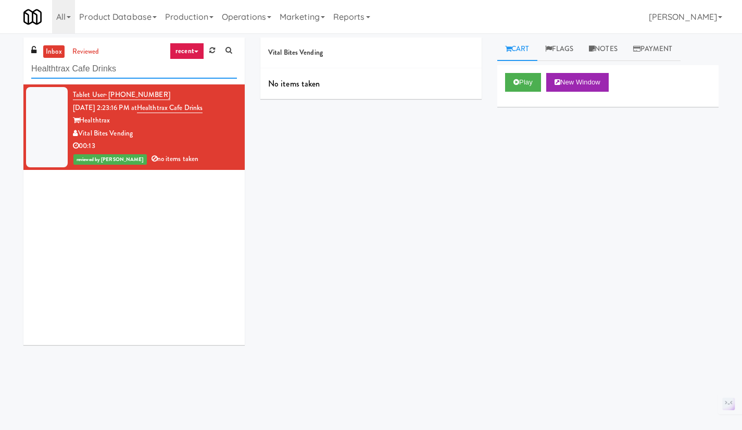
click at [127, 69] on input "Healthtrax Cafe Drinks" at bounding box center [134, 68] width 206 height 19
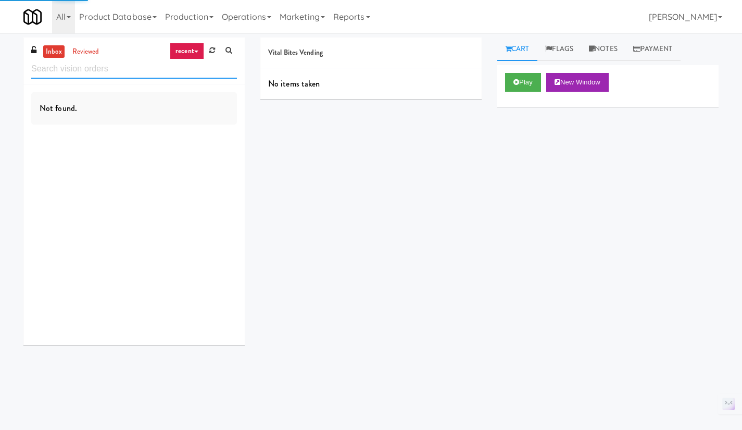
paste input "https://fridge.kitchenmate.com/vision-orders/1000985"
click at [129, 69] on input "https://fridge.kitchenmate.com/vision-orders/1000985" at bounding box center [134, 68] width 206 height 19
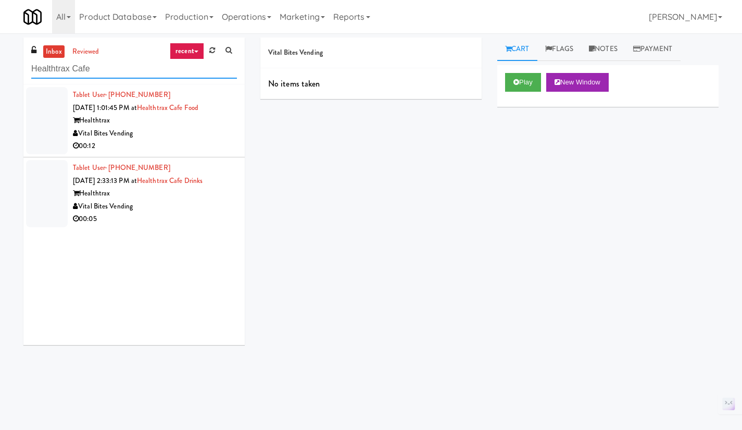
type input "Healthtrax Cafe"
click at [178, 211] on div "Vital Bites Vending" at bounding box center [155, 206] width 164 height 13
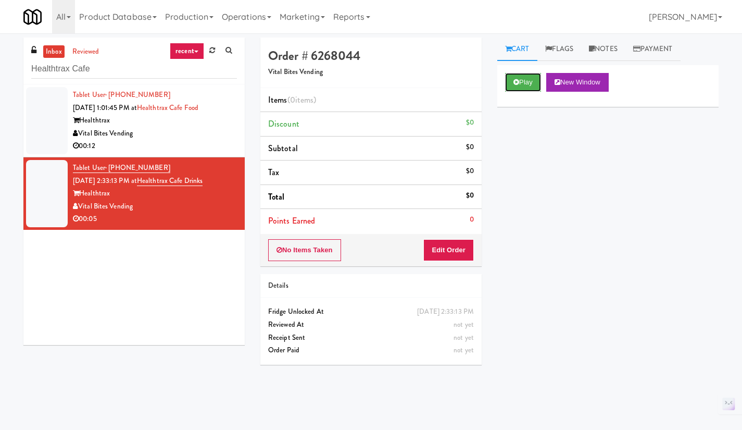
click at [521, 86] on button "Play" at bounding box center [523, 82] width 36 height 19
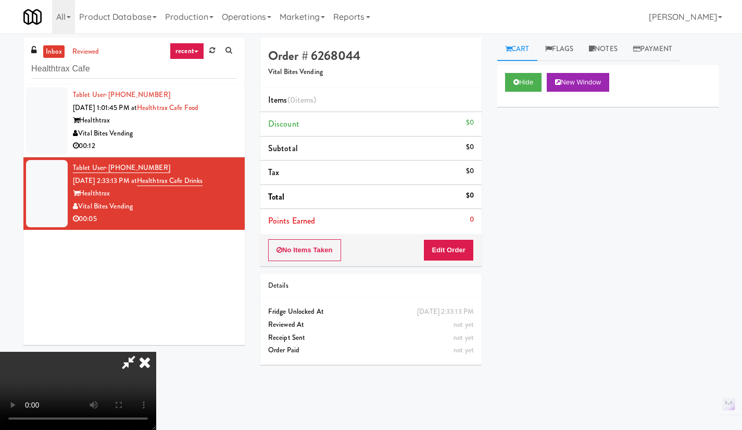
click at [145, 363] on icon at bounding box center [144, 362] width 23 height 21
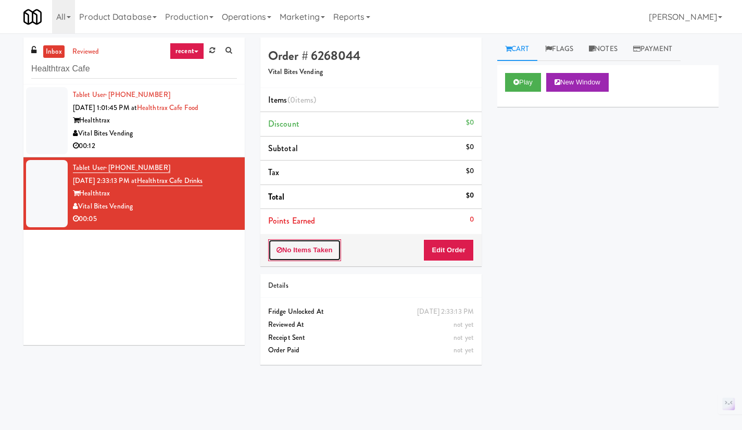
click at [306, 249] on button "No Items Taken" at bounding box center [304, 250] width 73 height 22
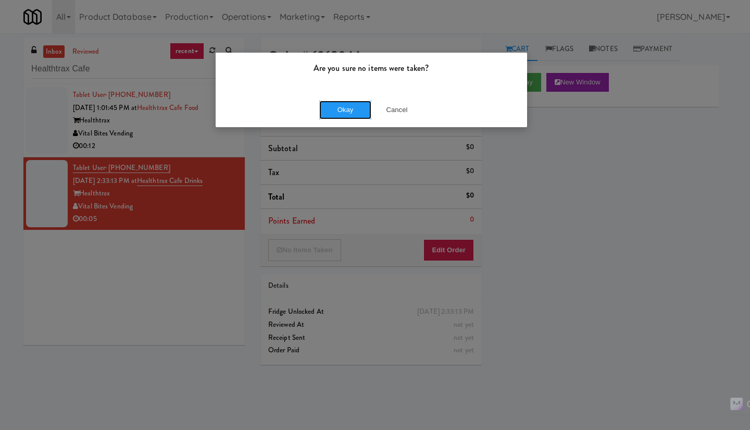
click at [344, 109] on button "Okay" at bounding box center [345, 110] width 52 height 19
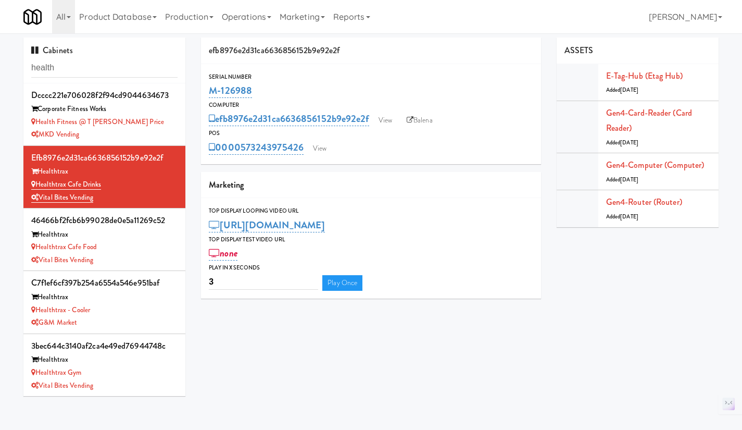
click at [240, 20] on link "Operations" at bounding box center [247, 16] width 58 height 33
